Goal: Use online tool/utility: Utilize a website feature to perform a specific function

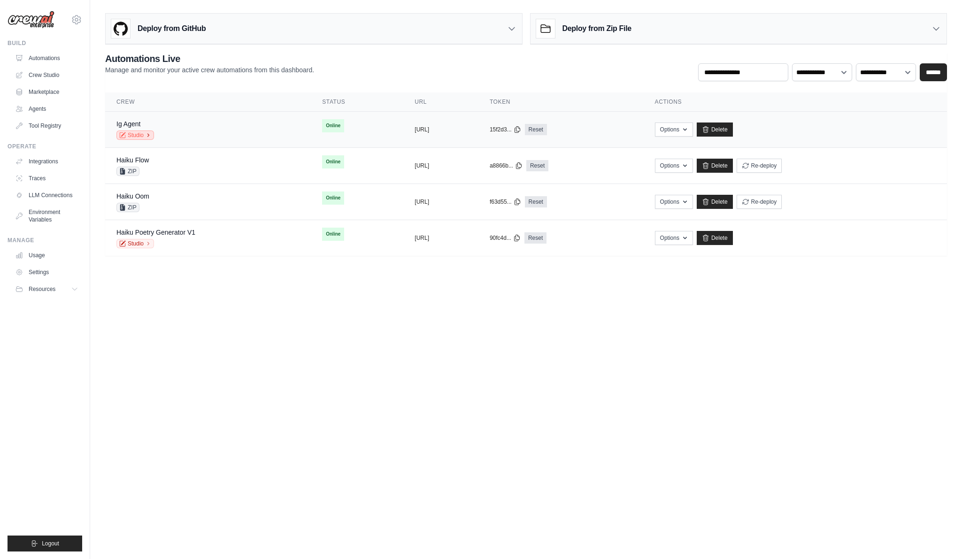
click at [136, 136] on link "Studio" at bounding box center [135, 135] width 38 height 9
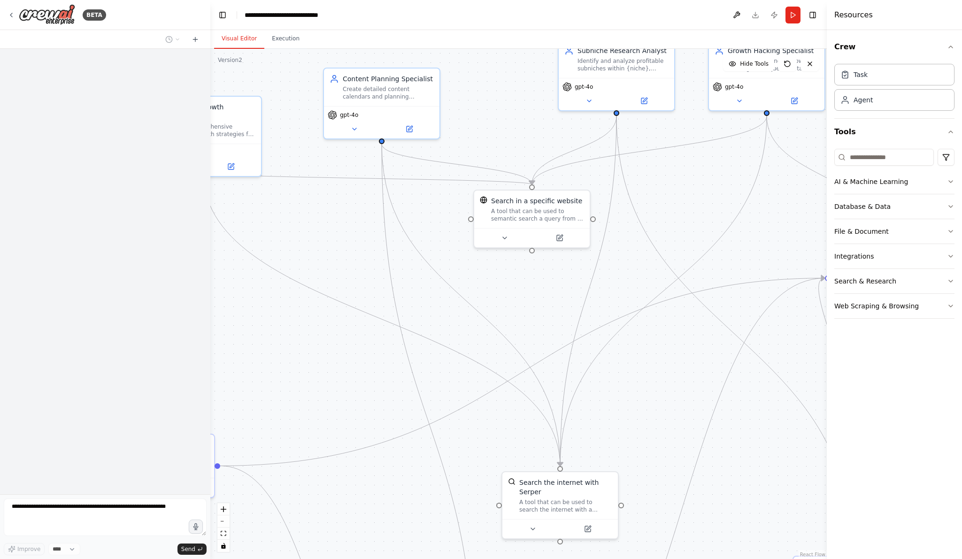
scroll to position [2638, 0]
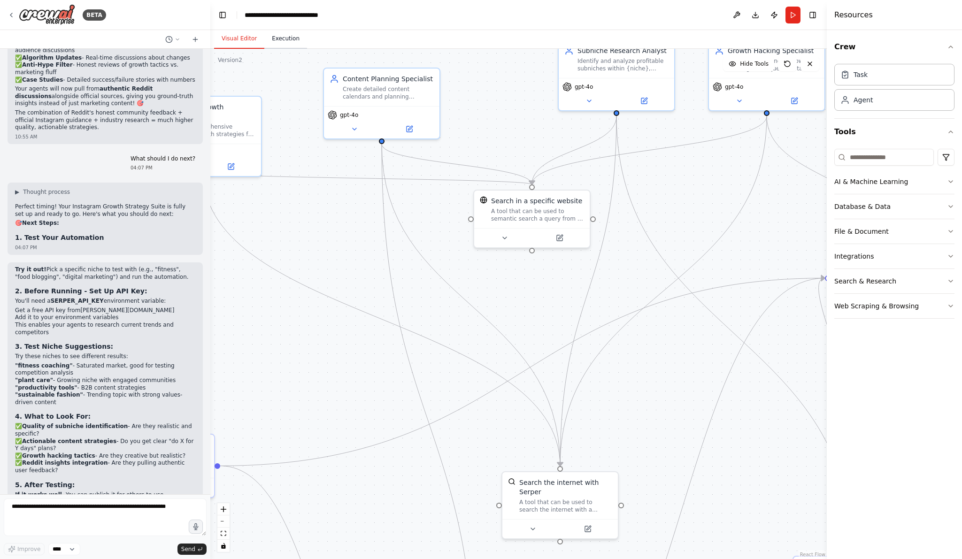
click at [273, 40] on button "Execution" at bounding box center [285, 39] width 43 height 20
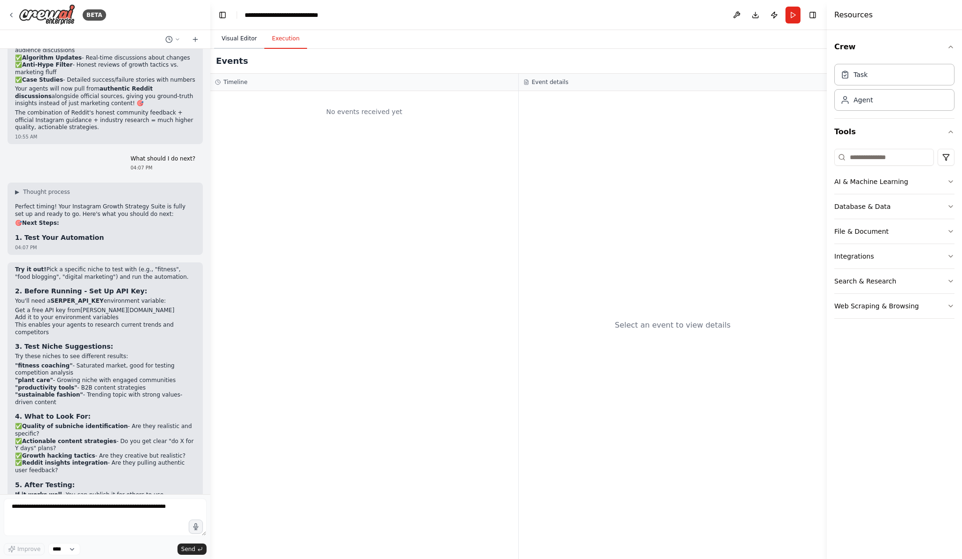
click at [229, 40] on button "Visual Editor" at bounding box center [239, 39] width 50 height 20
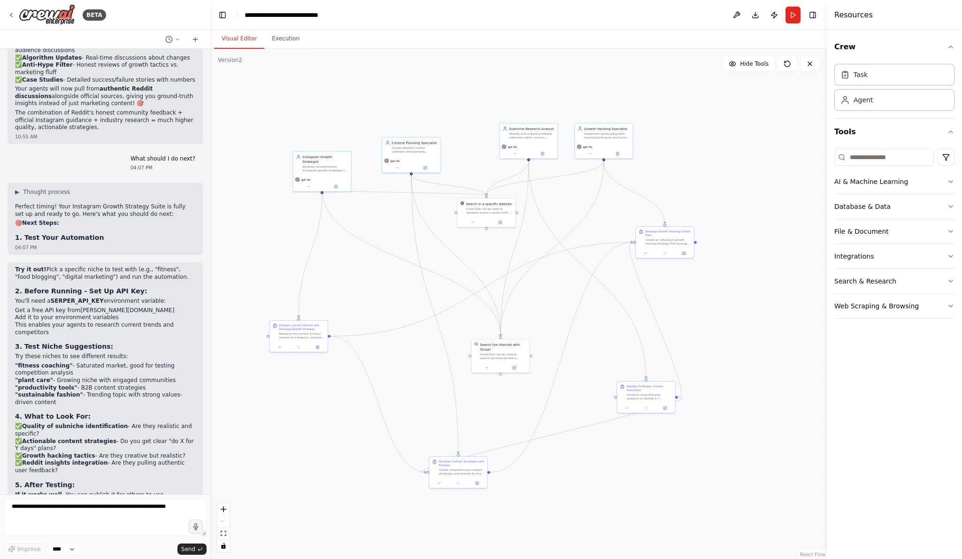
drag, startPoint x: 330, startPoint y: 207, endPoint x: 392, endPoint y: 207, distance: 62.0
click at [392, 207] on div ".deletable-edge-delete-btn { width: 20px; height: 20px; border: 0px solid #ffff…" at bounding box center [518, 304] width 617 height 510
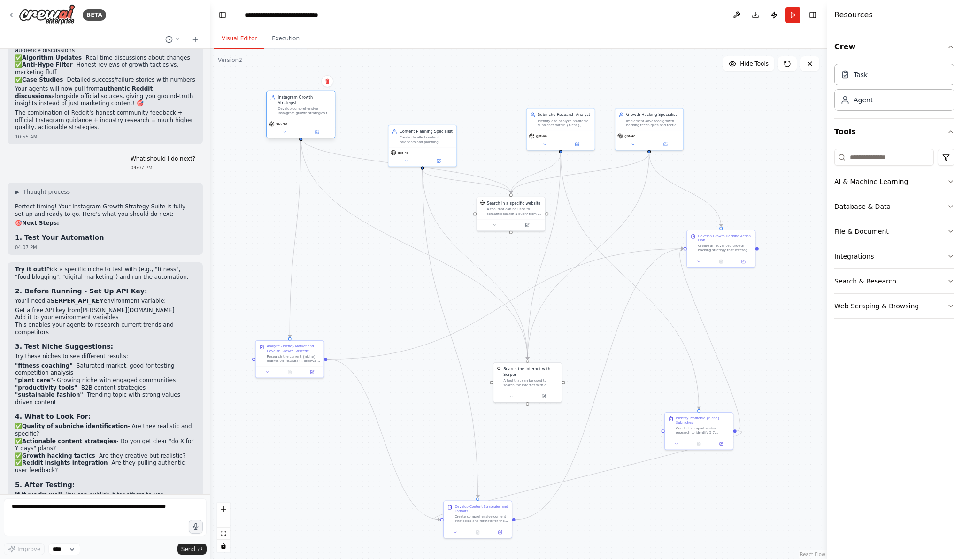
drag, startPoint x: 308, startPoint y: 154, endPoint x: 291, endPoint y: 96, distance: 61.2
click at [291, 107] on div "Develop comprehensive Instagram growth strategies for {niche} accounts, focusin…" at bounding box center [305, 111] width 54 height 9
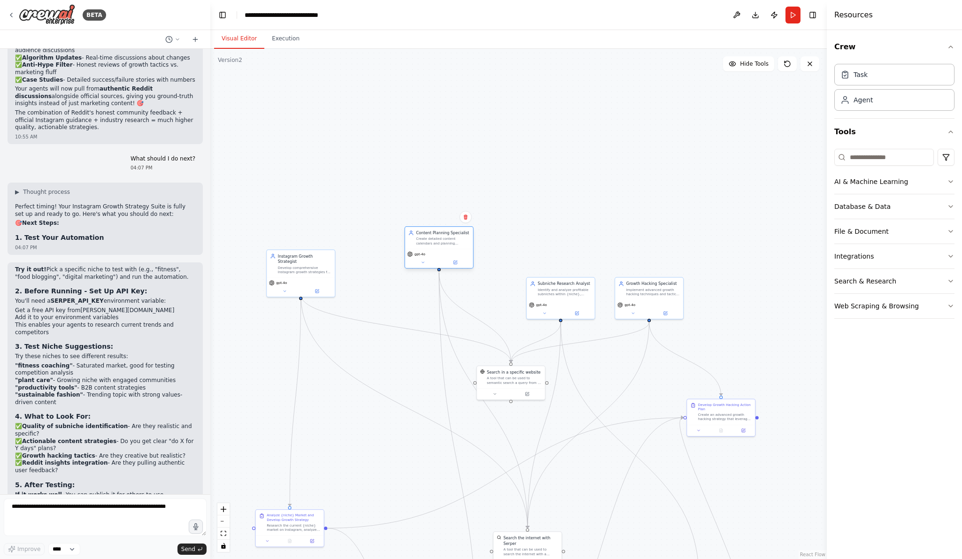
drag, startPoint x: 430, startPoint y: 137, endPoint x: 440, endPoint y: 260, distance: 123.5
click at [440, 257] on div "gpt-4o" at bounding box center [438, 255] width 63 height 6
drag, startPoint x: 668, startPoint y: 307, endPoint x: 697, endPoint y: 216, distance: 95.2
click at [697, 216] on div "gpt-4o" at bounding box center [676, 216] width 63 height 6
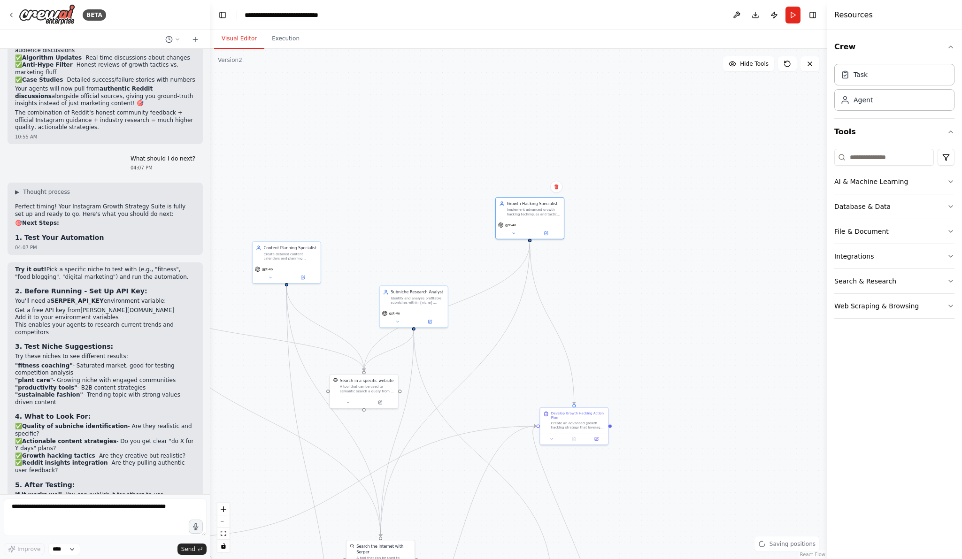
drag, startPoint x: 737, startPoint y: 308, endPoint x: 579, endPoint y: 347, distance: 163.1
click at [584, 333] on div ".deletable-edge-delete-btn { width: 20px; height: 20px; border: 0px solid #ffff…" at bounding box center [518, 304] width 617 height 510
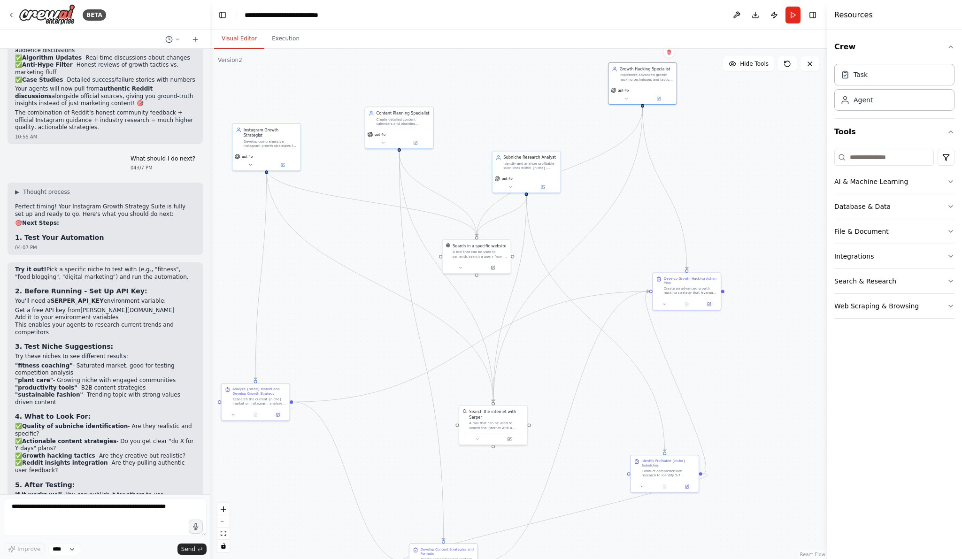
drag, startPoint x: 579, startPoint y: 347, endPoint x: 701, endPoint y: 192, distance: 197.9
click at [701, 192] on div ".deletable-edge-delete-btn { width: 20px; height: 20px; border: 0px solid #ffff…" at bounding box center [518, 304] width 617 height 510
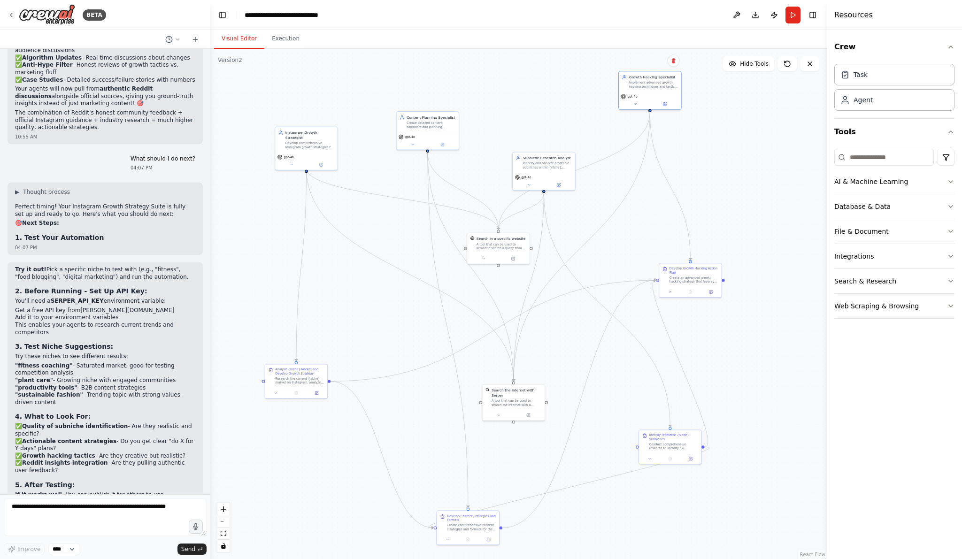
scroll to position [2630, 0]
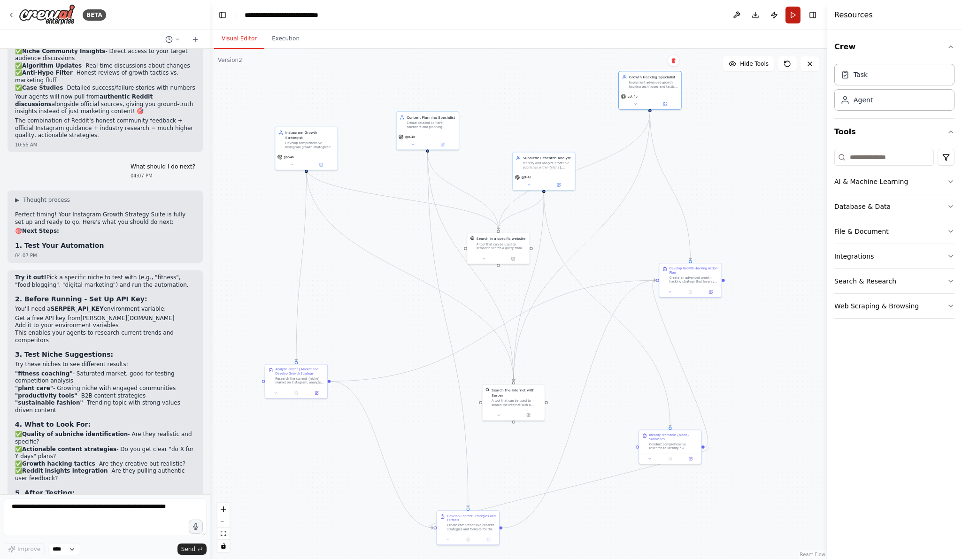
click at [792, 12] on button "Run" at bounding box center [793, 15] width 15 height 17
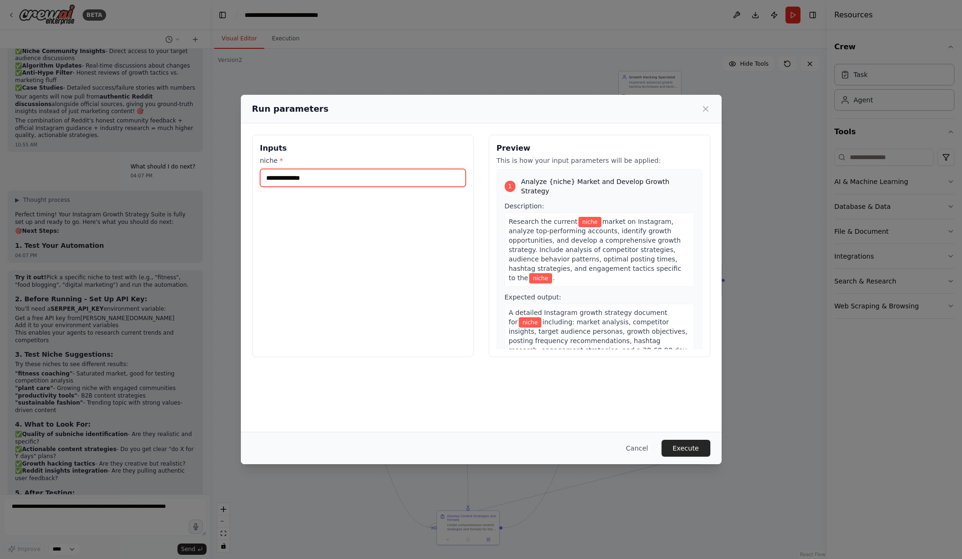
click at [366, 170] on input "niche *" at bounding box center [363, 178] width 206 height 18
click at [366, 44] on div "Run parameters Inputs niche * Preview This is how your input parameters will be…" at bounding box center [481, 279] width 962 height 559
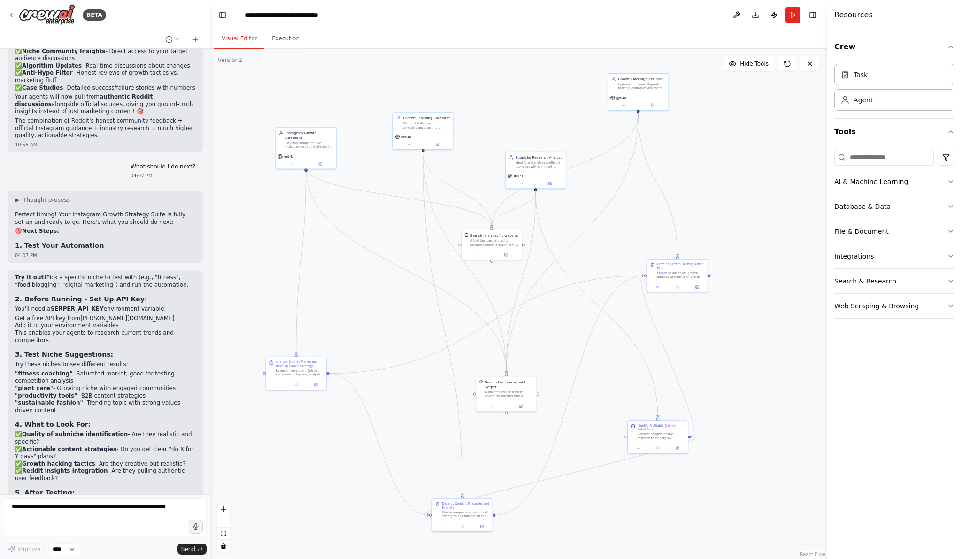
drag, startPoint x: 332, startPoint y: 196, endPoint x: 299, endPoint y: 142, distance: 63.1
click at [299, 142] on div ".deletable-edge-delete-btn { width: 20px; height: 20px; border: 0px solid #ffff…" at bounding box center [518, 304] width 617 height 510
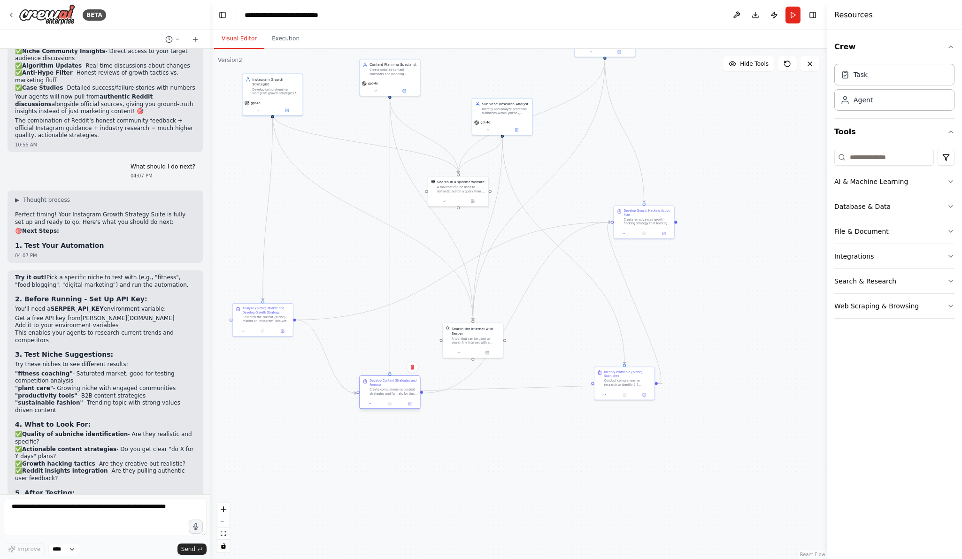
drag, startPoint x: 393, startPoint y: 423, endPoint x: 357, endPoint y: 355, distance: 76.9
click at [370, 379] on div "Develop Content Strategies and Formats" at bounding box center [393, 383] width 47 height 8
click at [439, 345] on div ".deletable-edge-delete-btn { width: 20px; height: 20px; border: 0px solid #ffff…" at bounding box center [518, 304] width 617 height 510
drag, startPoint x: 461, startPoint y: 345, endPoint x: 317, endPoint y: 246, distance: 174.5
click at [317, 246] on div "Search the internet with Serper A tool that can be used to search the internet …" at bounding box center [336, 236] width 60 height 24
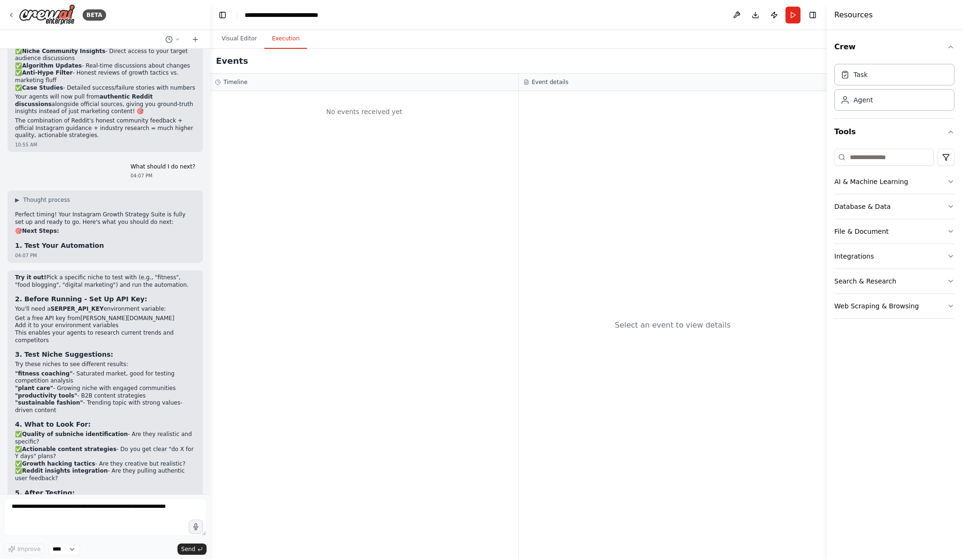
click at [277, 42] on button "Execution" at bounding box center [285, 39] width 43 height 20
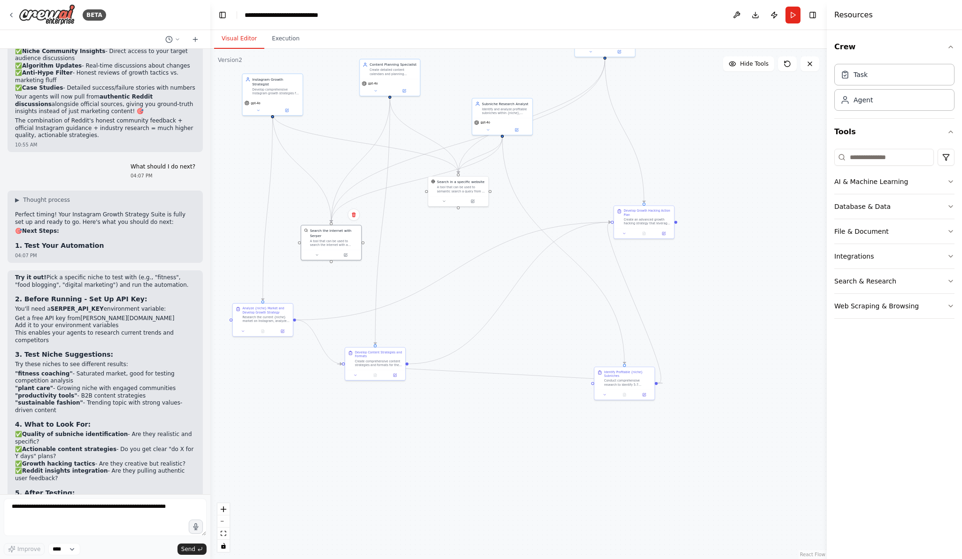
click at [237, 31] on button "Visual Editor" at bounding box center [239, 39] width 50 height 20
click at [223, 12] on button "Toggle Left Sidebar" at bounding box center [222, 14] width 13 height 13
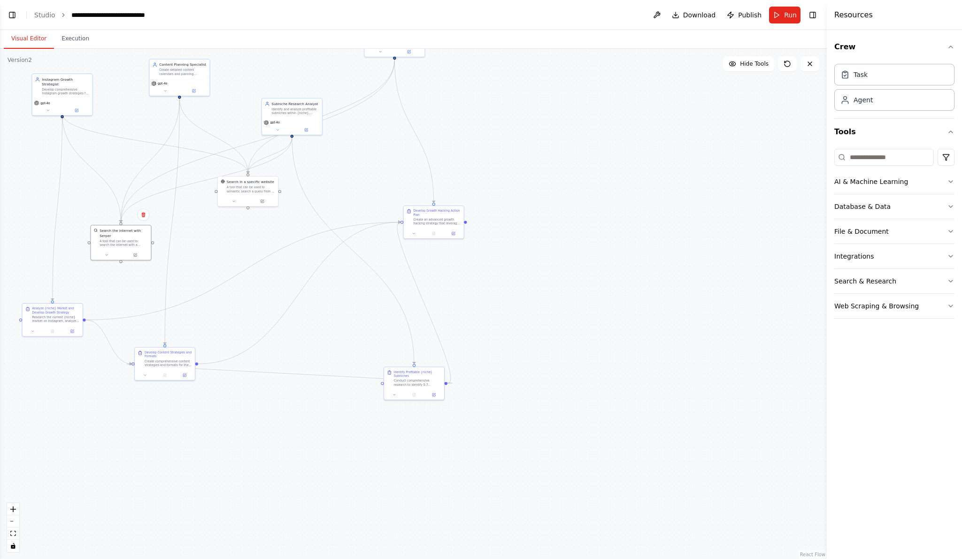
click at [21, 9] on header "**********" at bounding box center [413, 15] width 827 height 30
click at [15, 9] on button "Toggle Left Sidebar" at bounding box center [12, 14] width 13 height 13
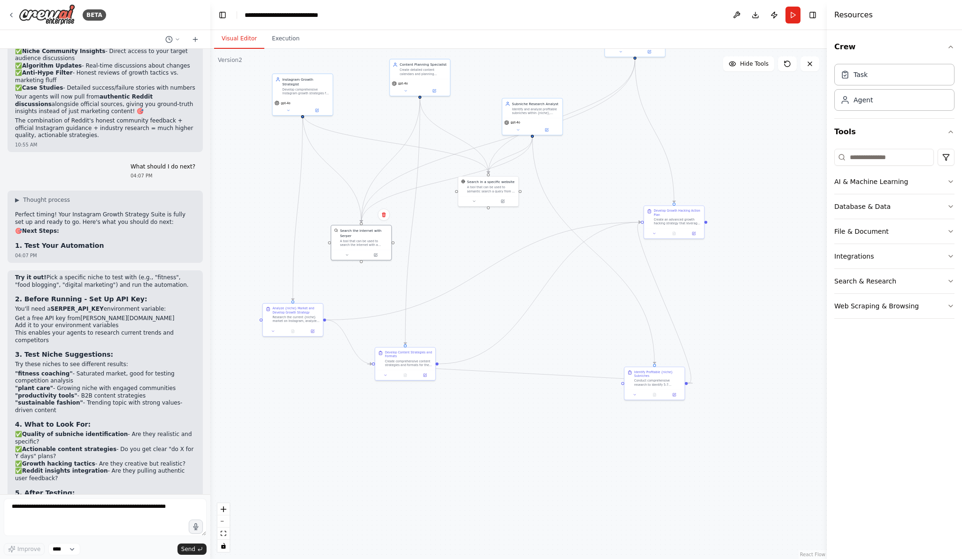
drag, startPoint x: 350, startPoint y: 283, endPoint x: 446, endPoint y: 283, distance: 95.8
click at [447, 283] on div ".deletable-edge-delete-btn { width: 20px; height: 20px; border: 0px solid #ffff…" at bounding box center [518, 304] width 617 height 510
click at [446, 283] on div ".deletable-edge-delete-btn { width: 20px; height: 20px; border: 0px solid #ffff…" at bounding box center [518, 304] width 617 height 510
